Goal: Task Accomplishment & Management: Manage account settings

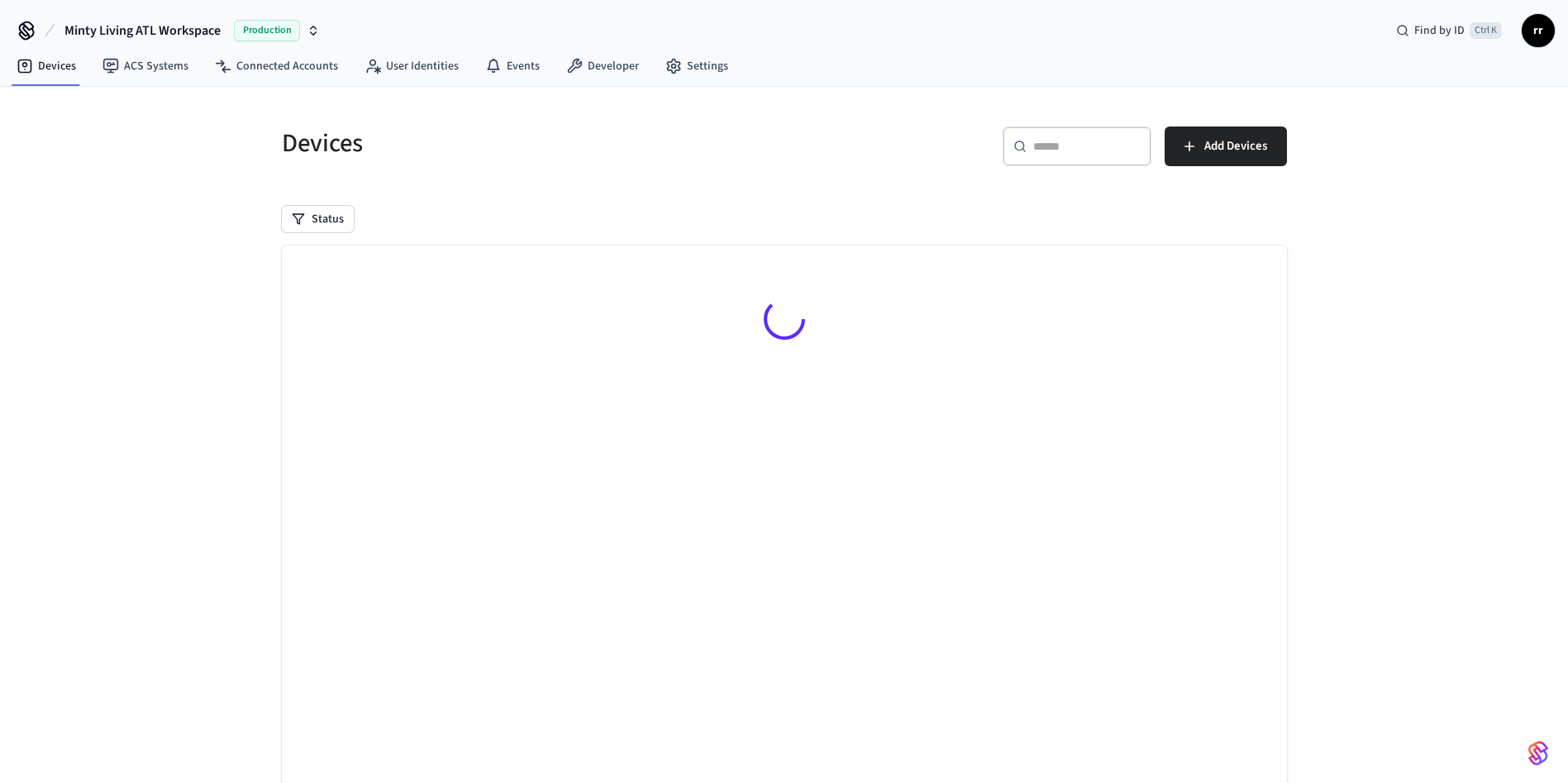
click at [1069, 116] on div "​ ​ Add Devices" at bounding box center [1030, 143] width 513 height 73
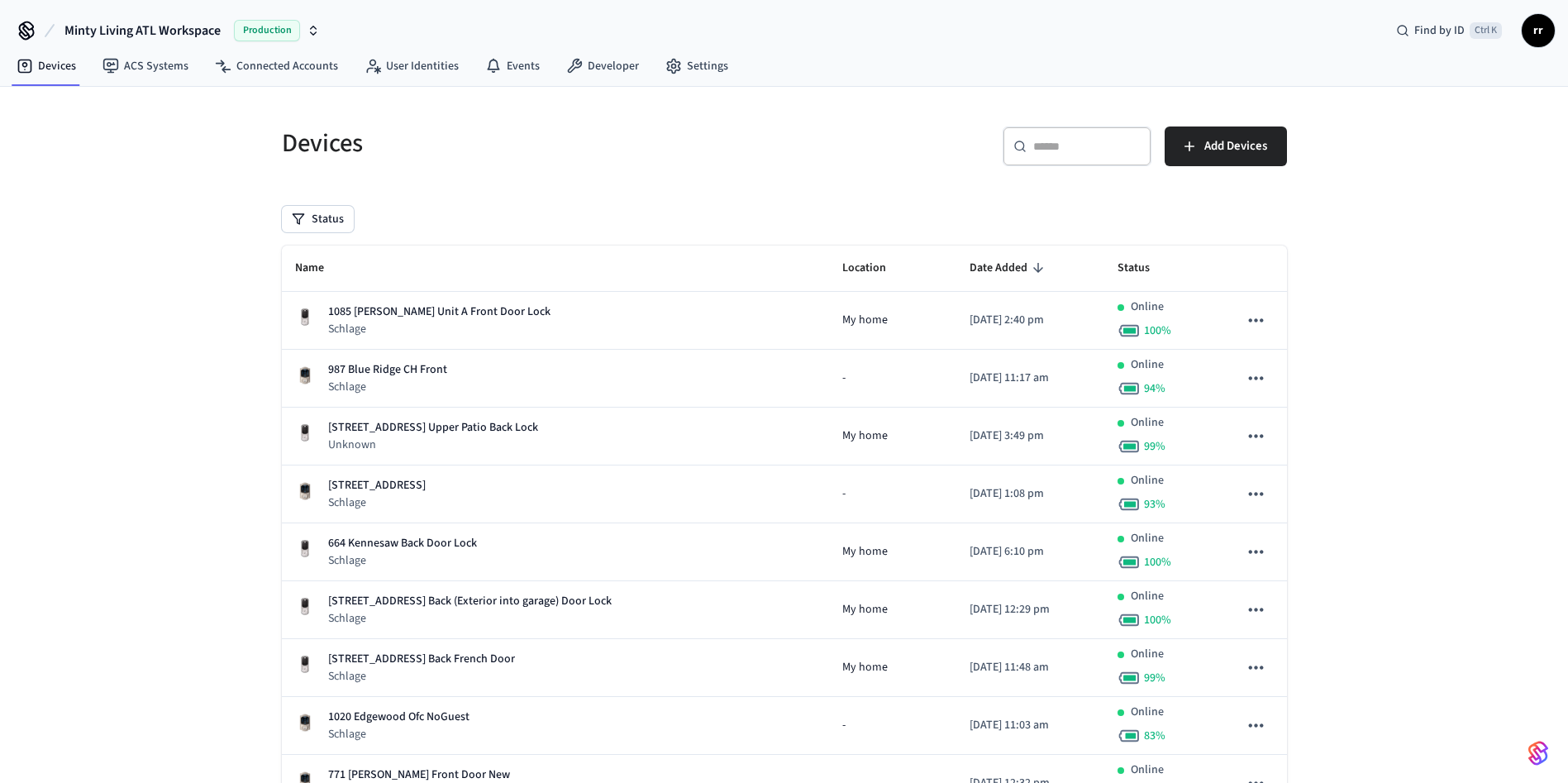
click at [1069, 131] on div "​ ​" at bounding box center [1077, 146] width 149 height 40
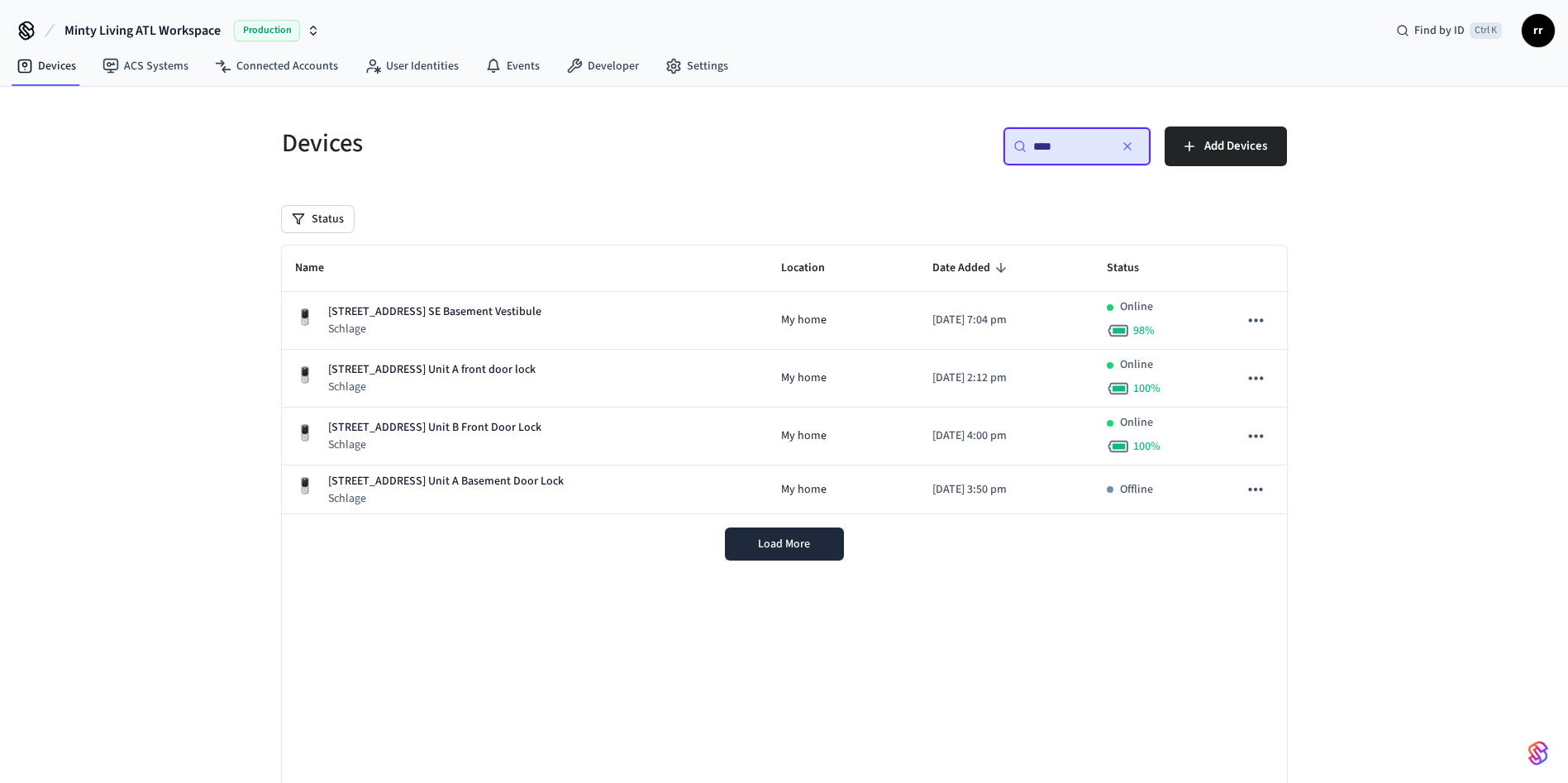
type input "****"
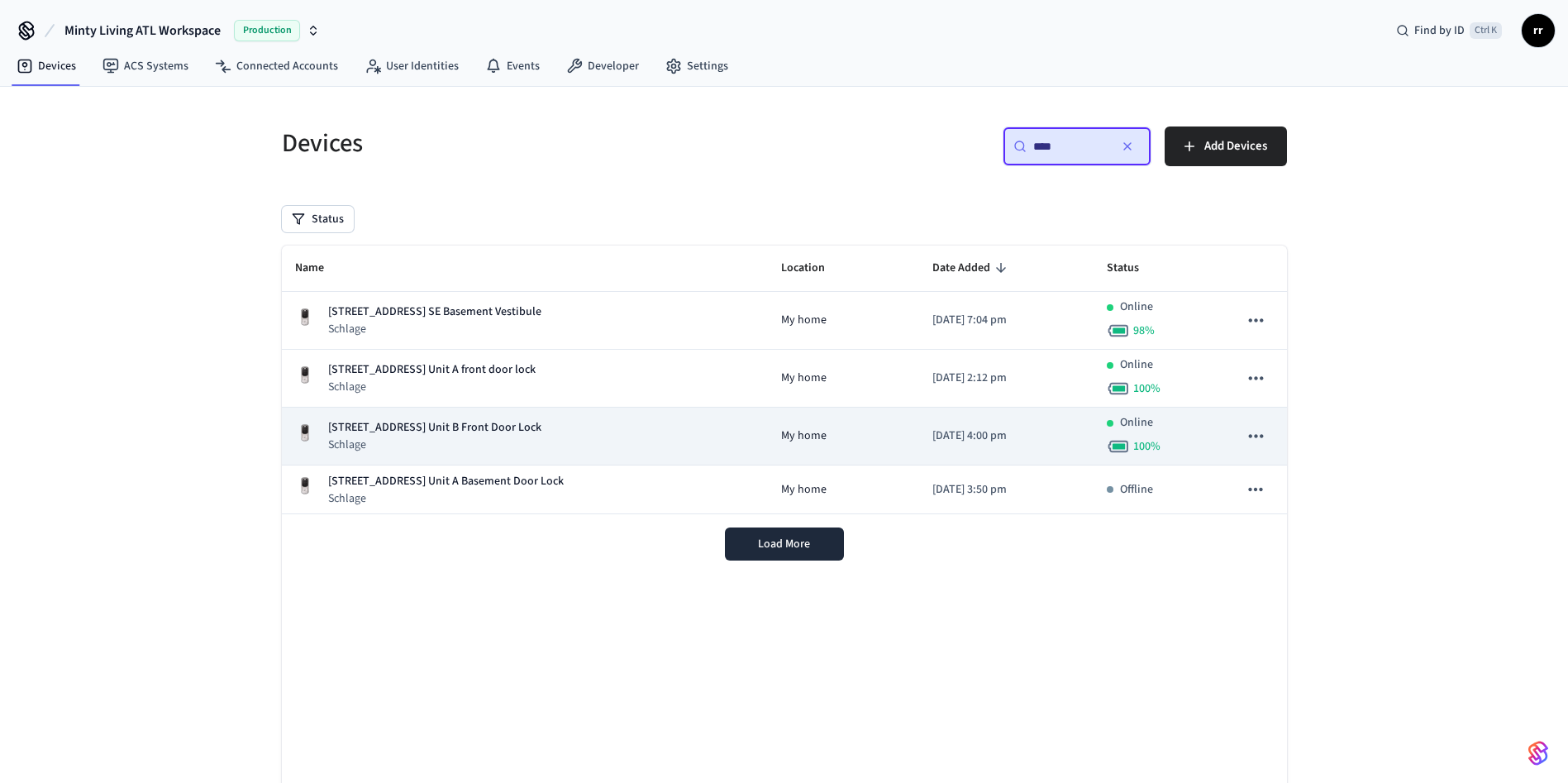
click at [470, 428] on p "[STREET_ADDRESS] Unit B Front Door Lock" at bounding box center [435, 427] width 213 height 18
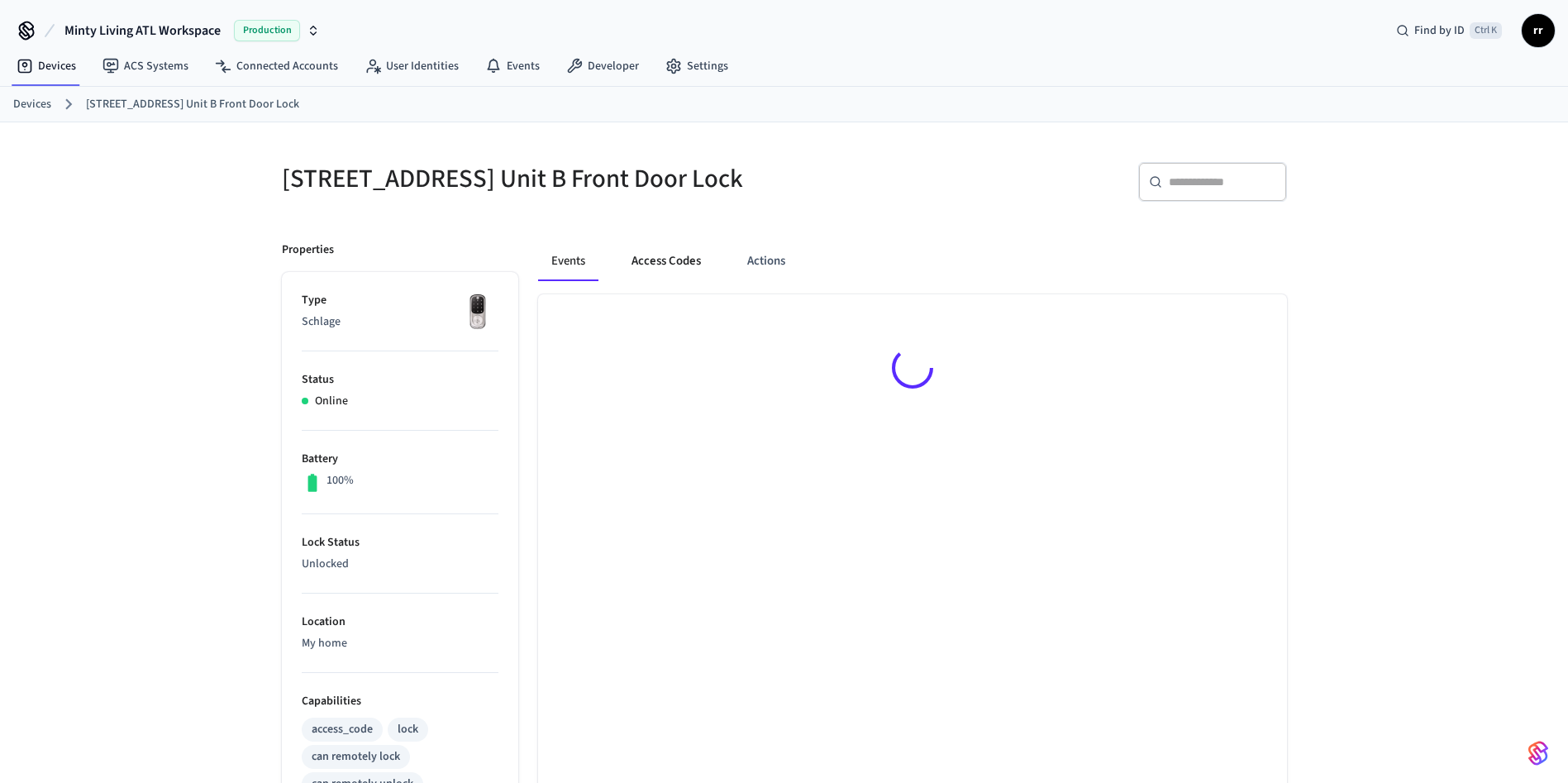
click at [676, 276] on button "Access Codes" at bounding box center [665, 261] width 96 height 40
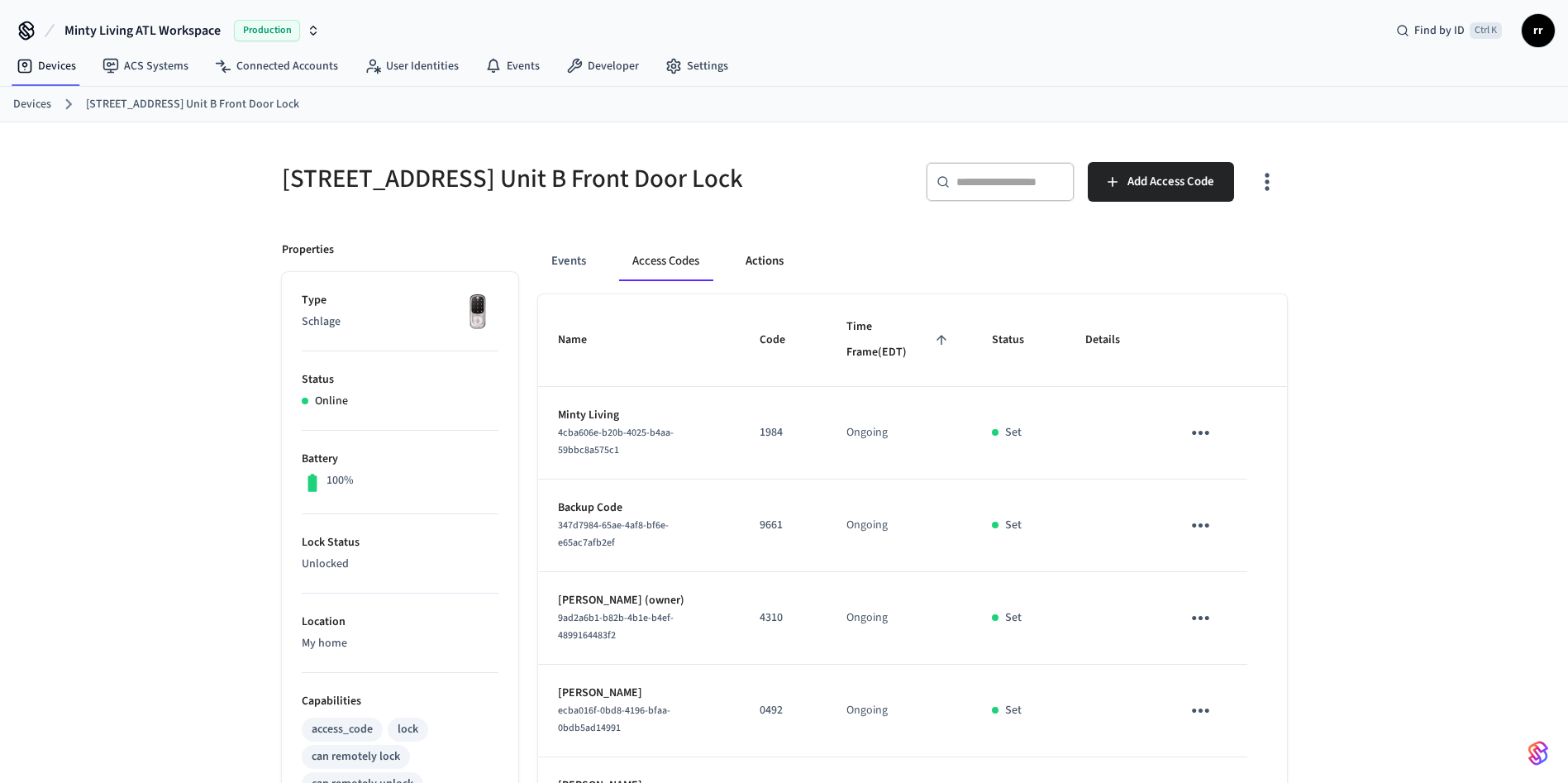
click at [759, 269] on button "Actions" at bounding box center [764, 261] width 64 height 40
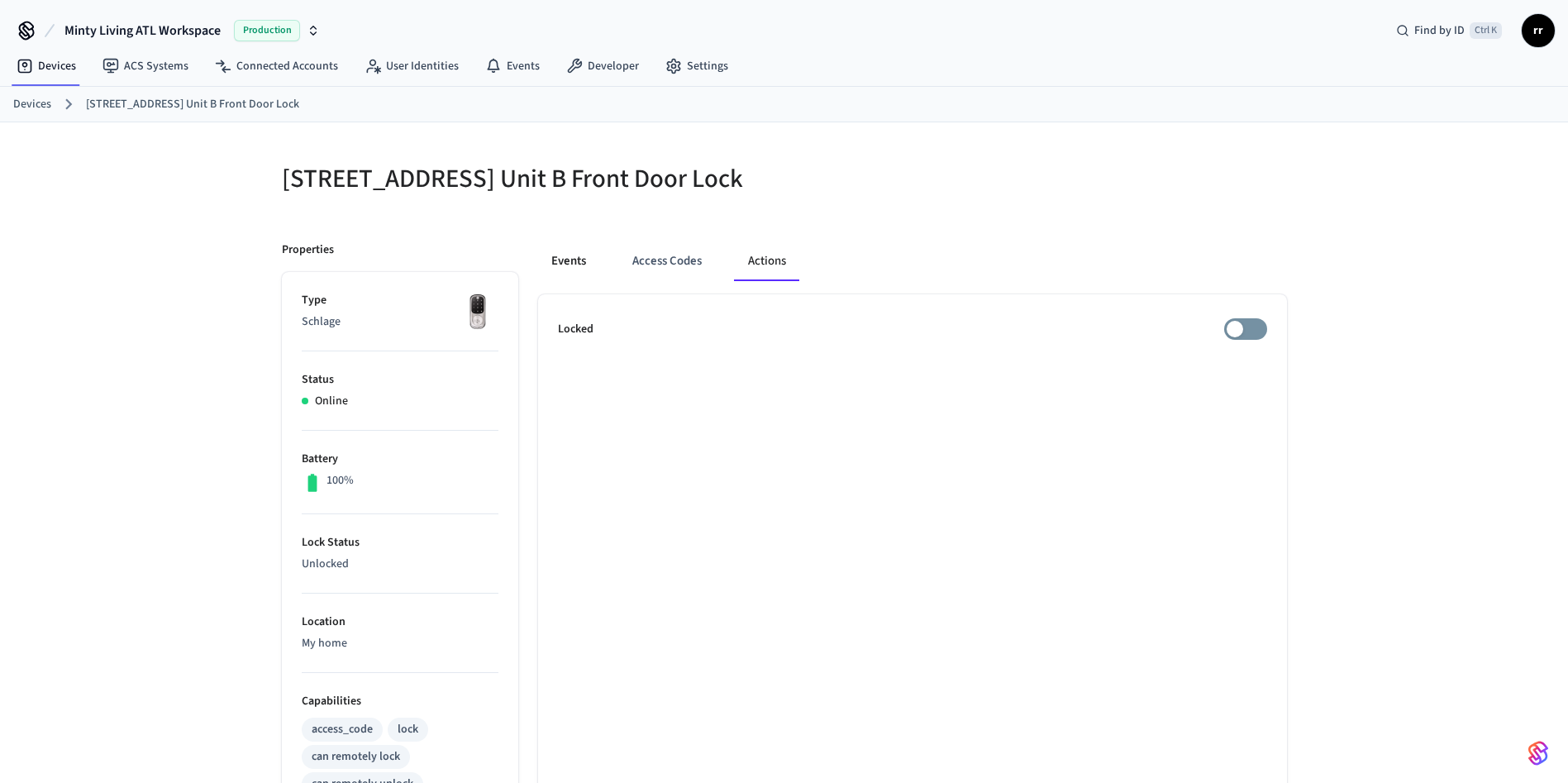
click at [565, 275] on button "Events" at bounding box center [569, 261] width 61 height 40
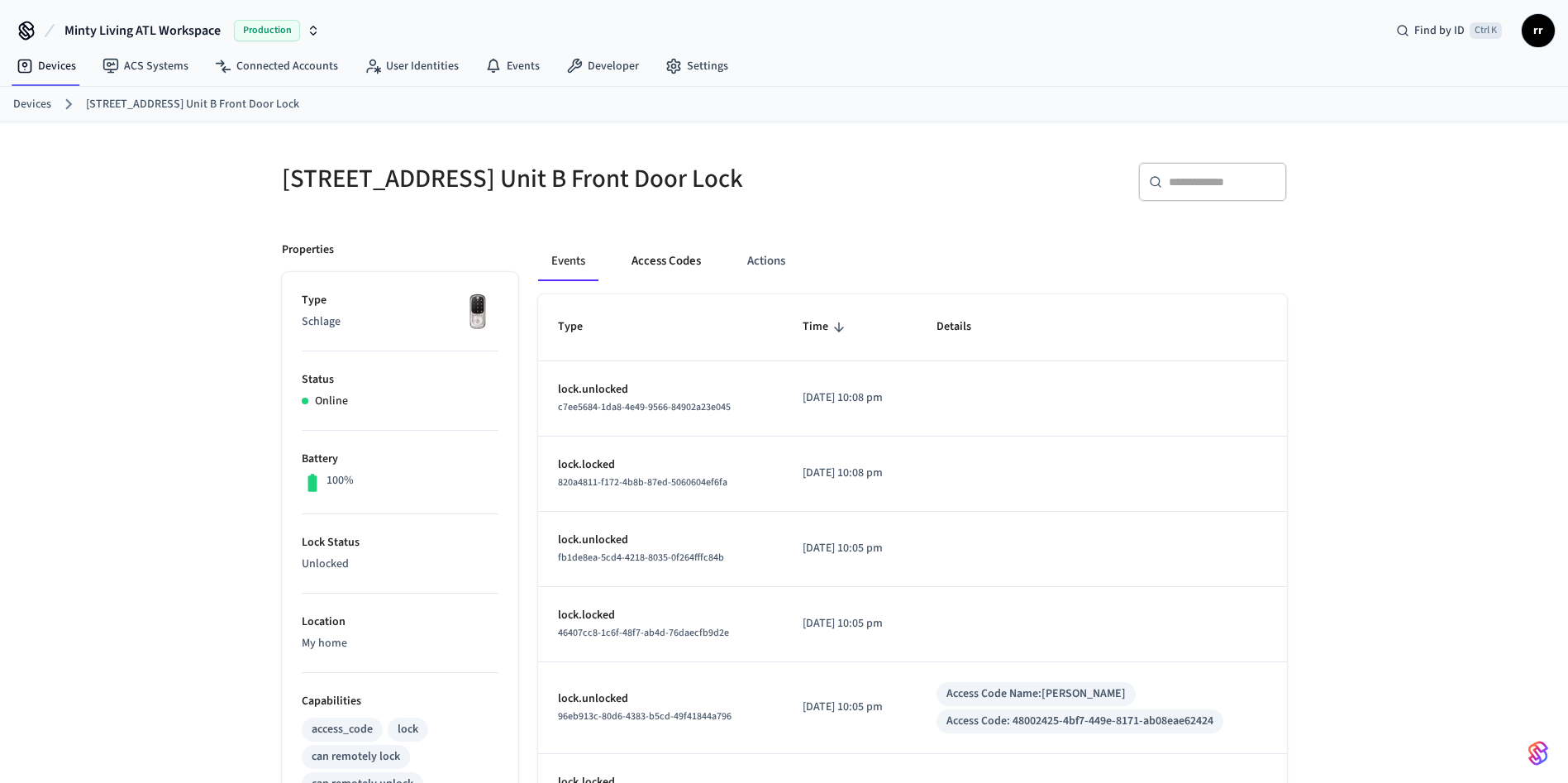
click at [669, 262] on button "Access Codes" at bounding box center [665, 261] width 96 height 40
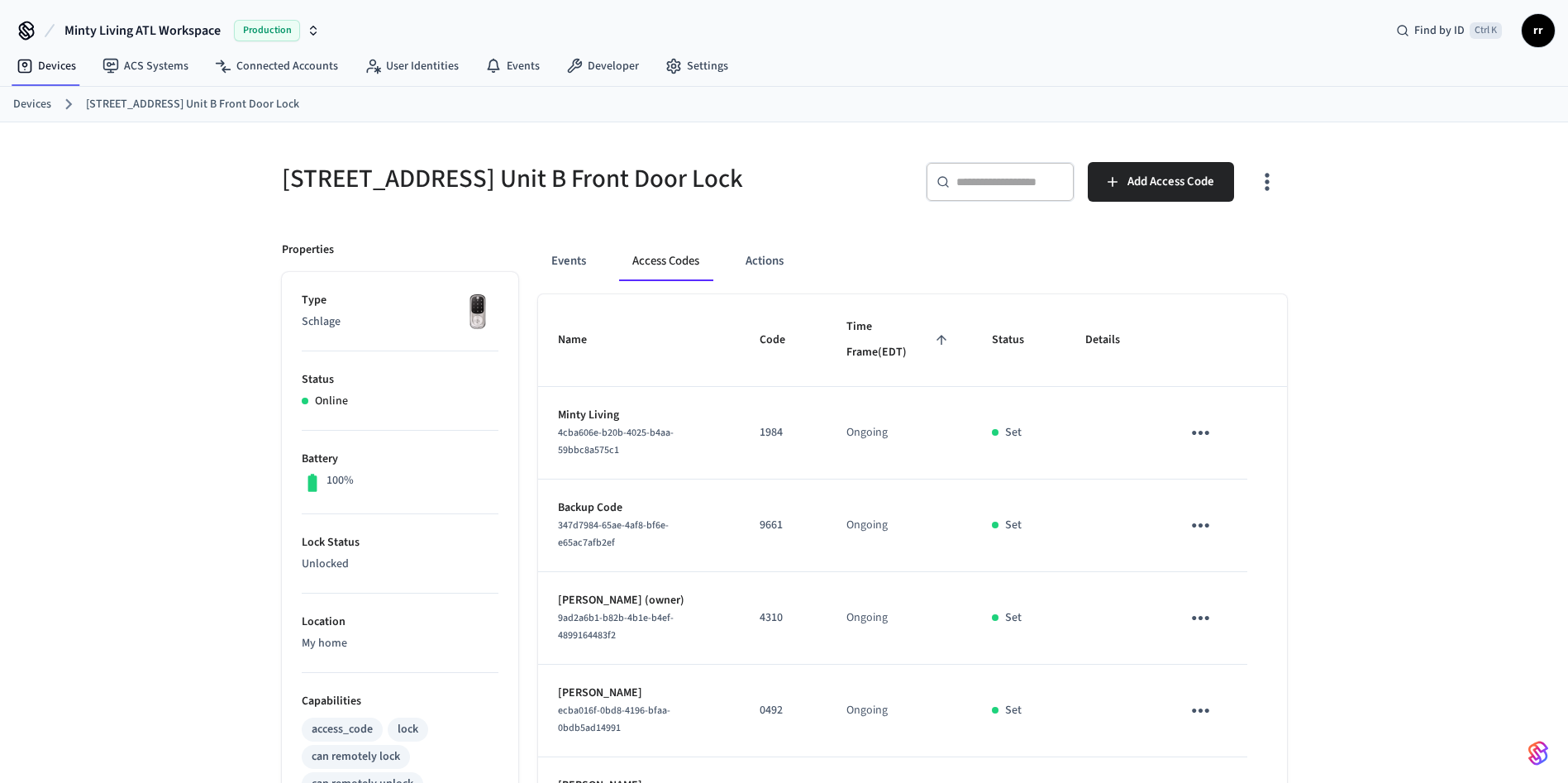
scroll to position [432, 0]
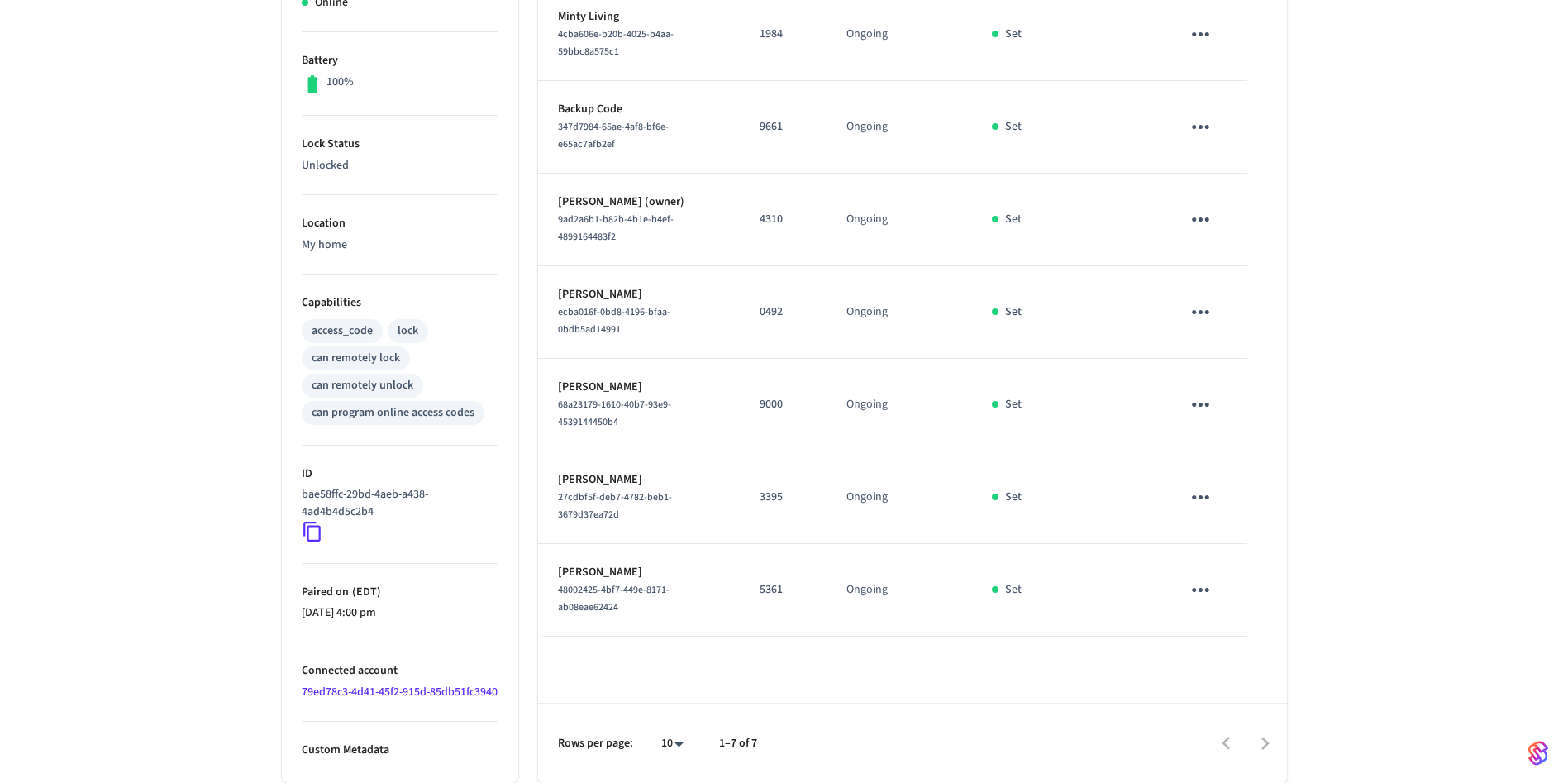
click at [768, 489] on p "3395" at bounding box center [783, 497] width 47 height 18
copy p "3395"
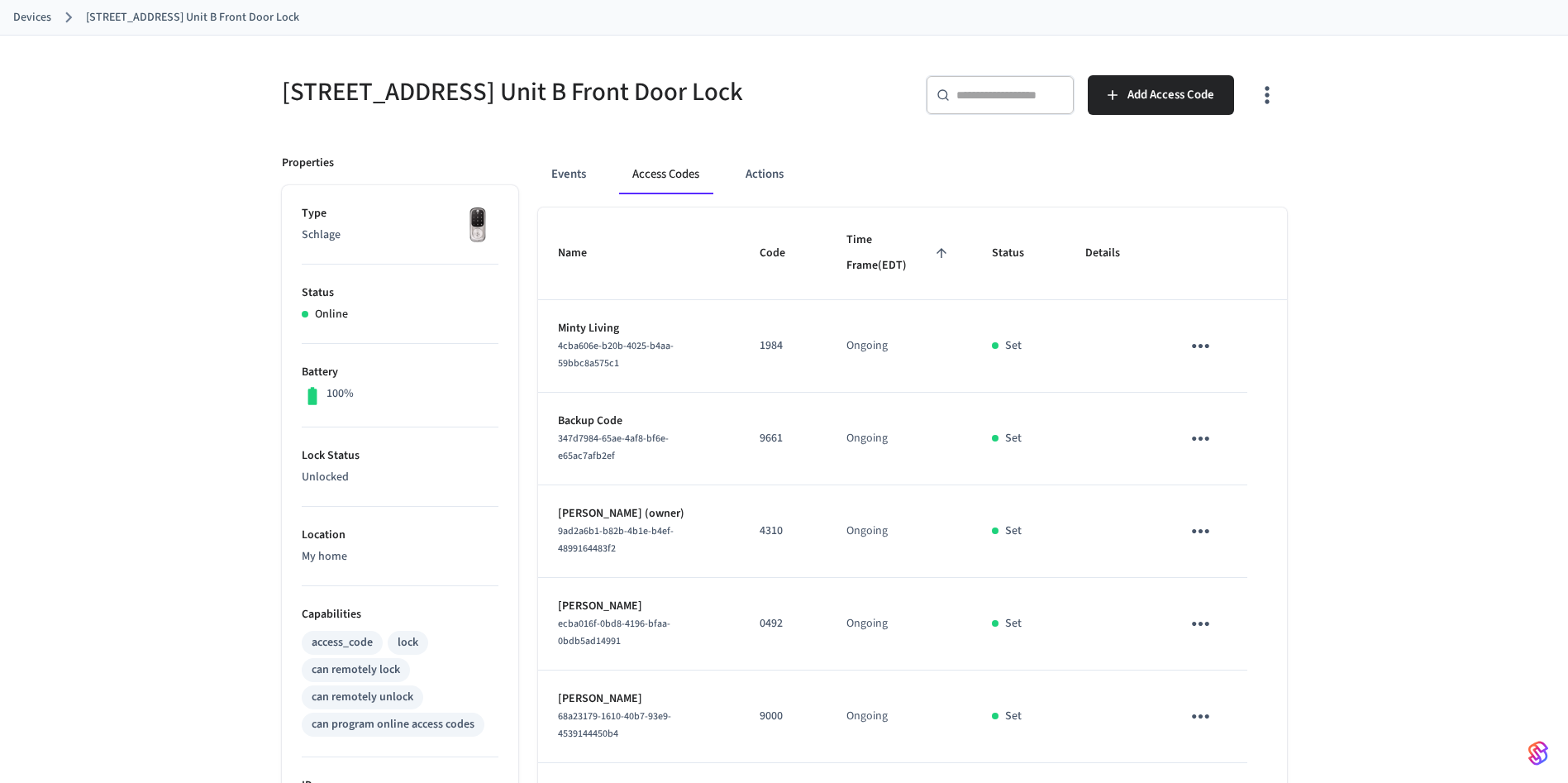
scroll to position [0, 0]
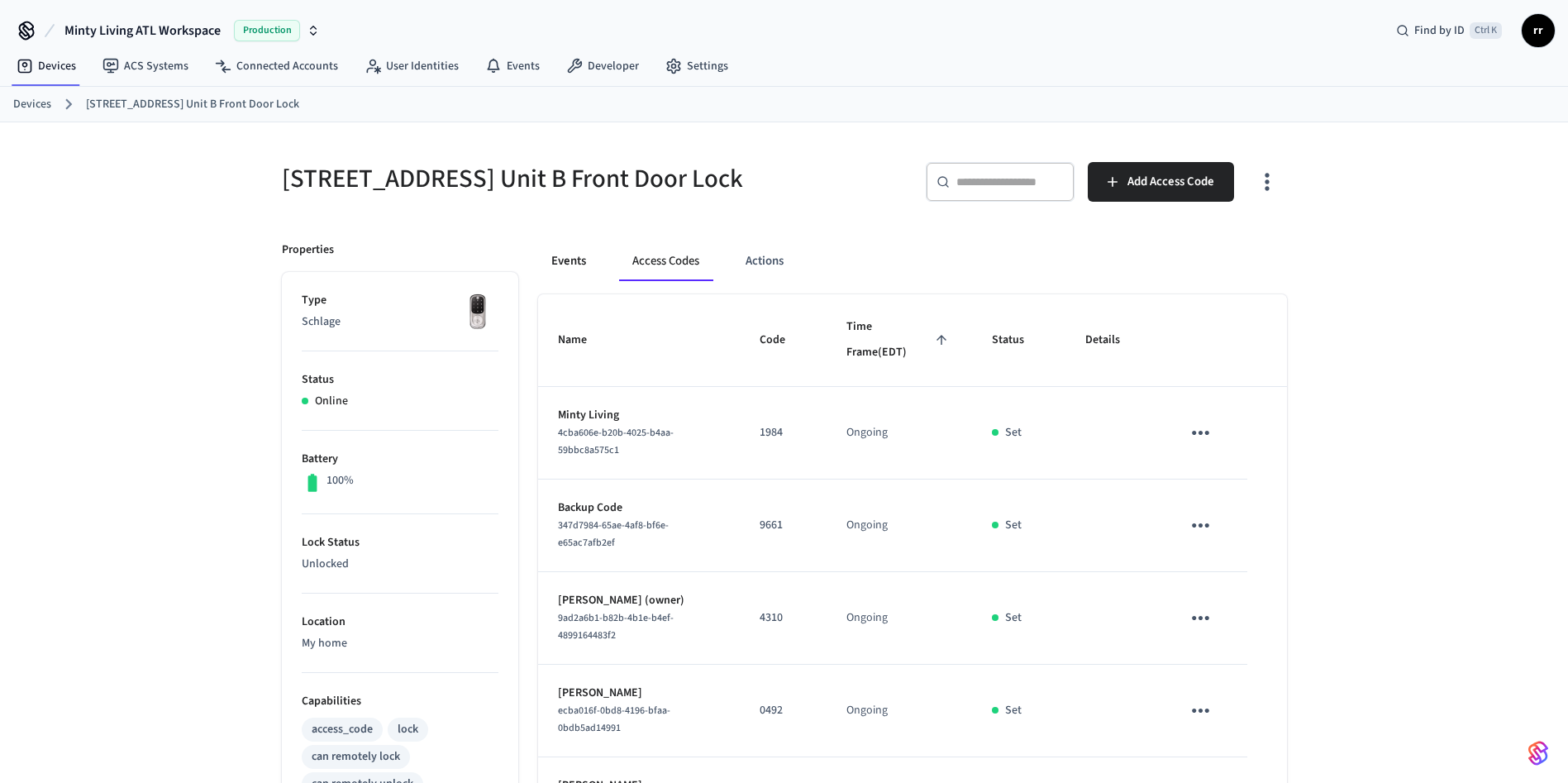
click at [557, 264] on button "Events" at bounding box center [569, 261] width 61 height 40
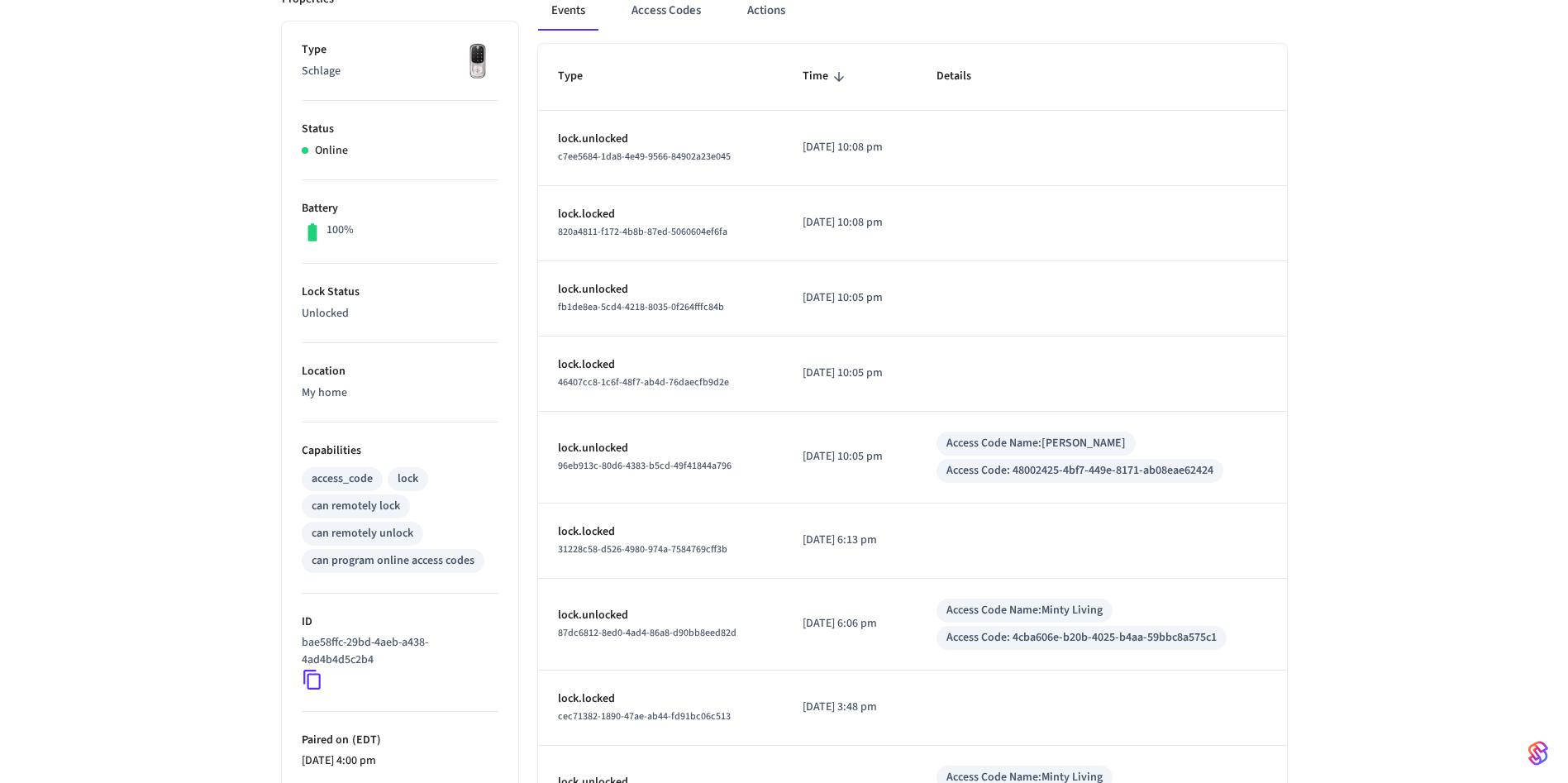
scroll to position [227, 0]
